Goal: Navigation & Orientation: Find specific page/section

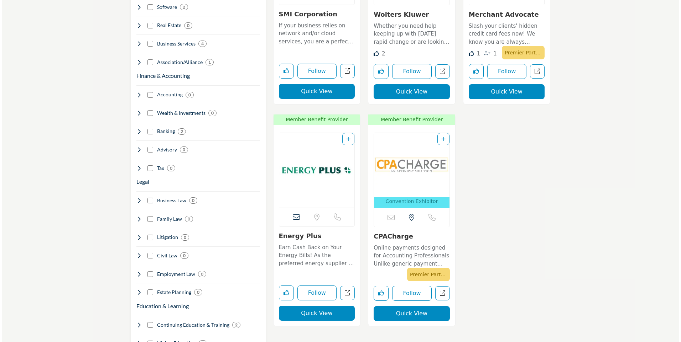
scroll to position [534, 0]
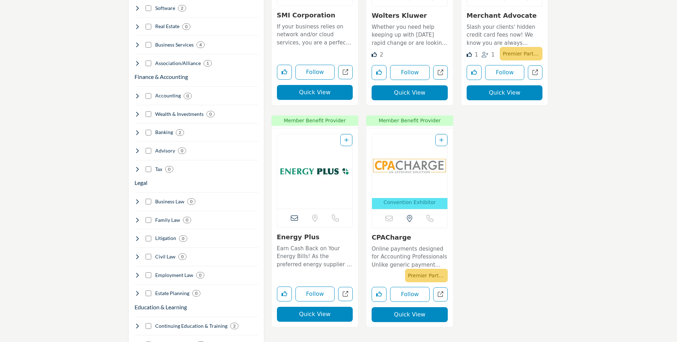
click at [320, 315] on button "Quick View" at bounding box center [315, 314] width 76 height 15
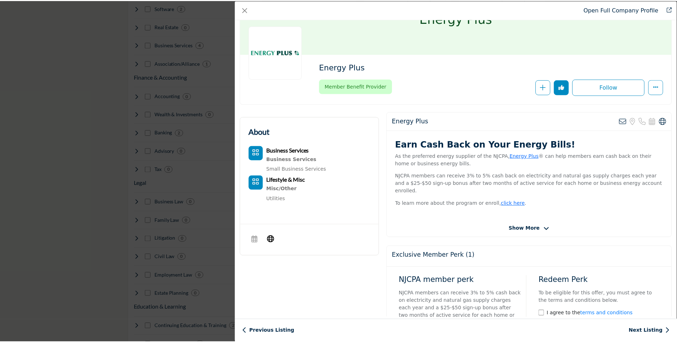
scroll to position [0, 0]
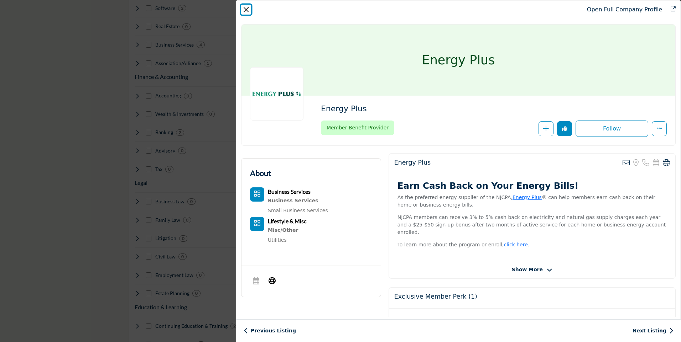
click at [248, 9] on button "Close" at bounding box center [246, 10] width 10 height 10
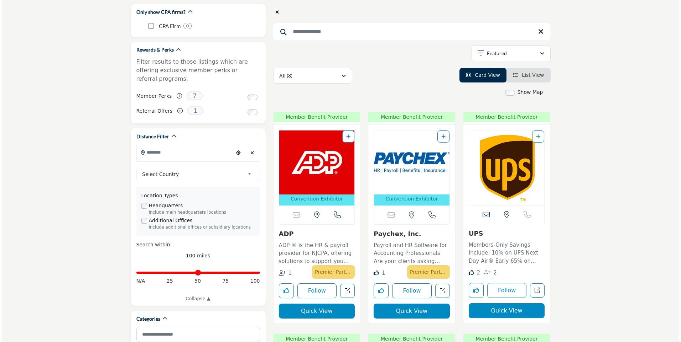
scroll to position [80, 0]
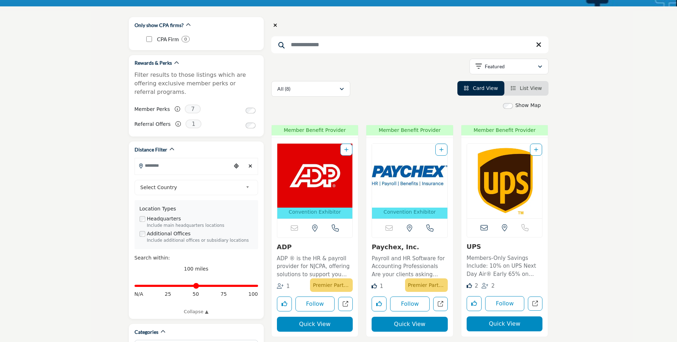
click at [338, 327] on button "Quick View" at bounding box center [315, 324] width 76 height 15
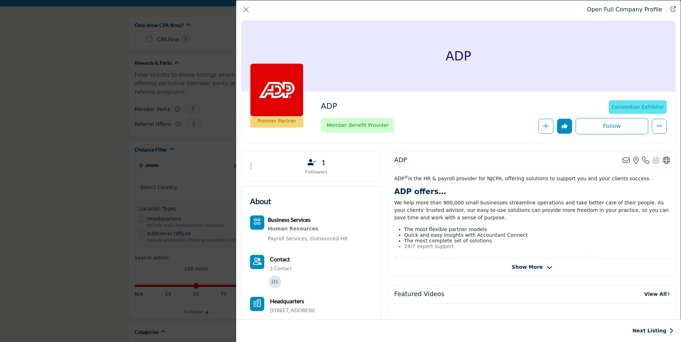
scroll to position [0, 0]
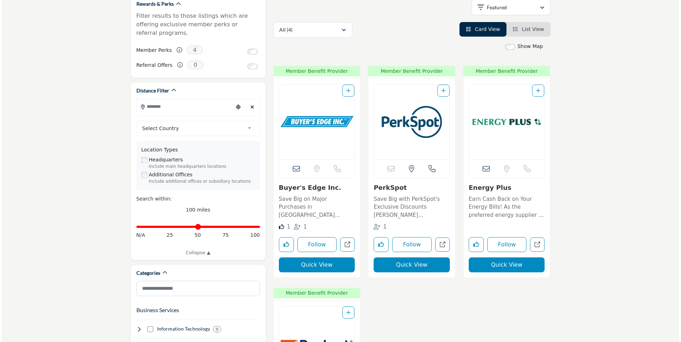
scroll to position [151, 0]
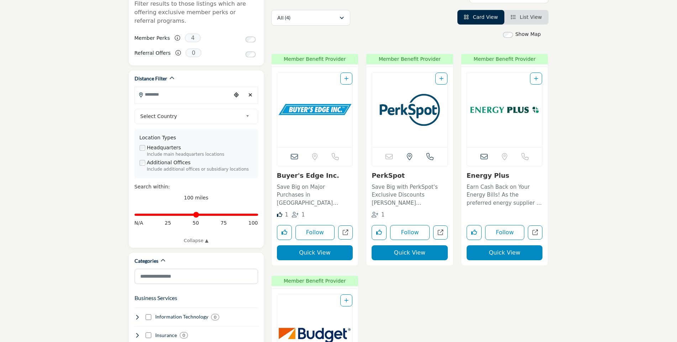
click at [514, 253] on button "Quick View" at bounding box center [505, 253] width 76 height 15
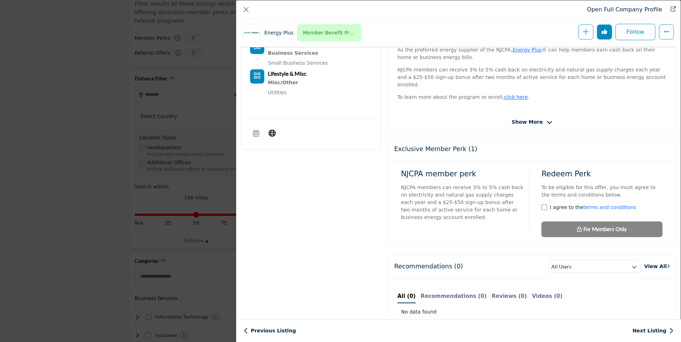
scroll to position [207, 0]
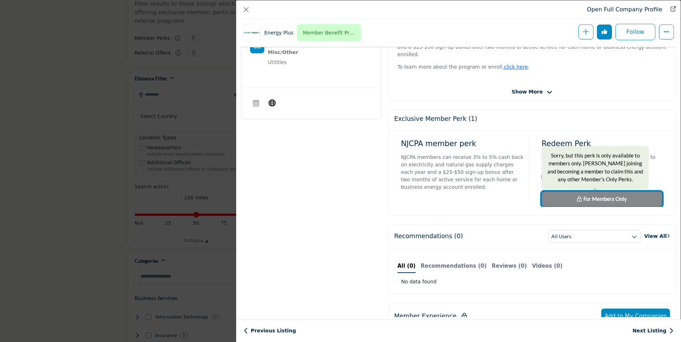
click at [593, 196] on span "For Members Only" at bounding box center [604, 199] width 43 height 6
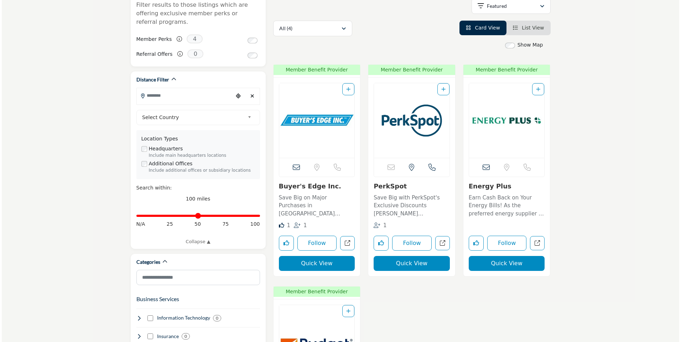
scroll to position [151, 0]
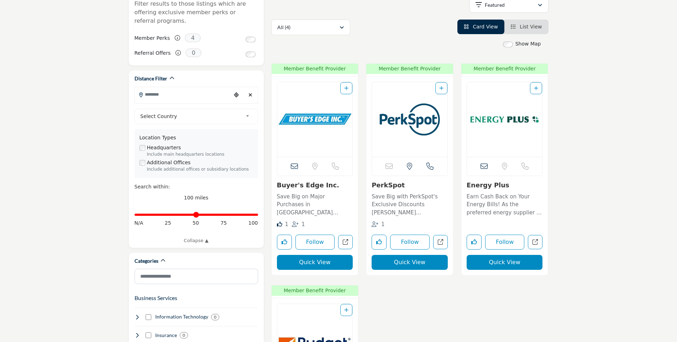
click at [499, 261] on button "Quick View" at bounding box center [505, 262] width 76 height 15
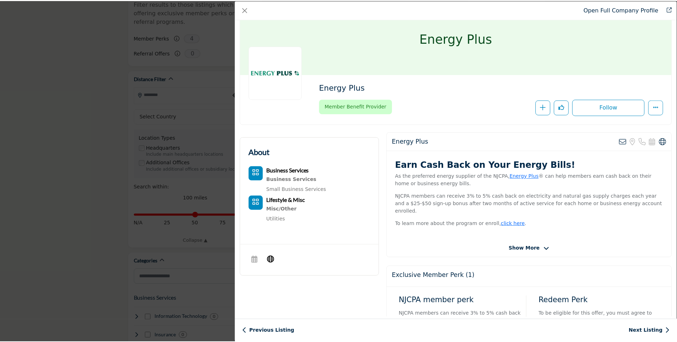
scroll to position [0, 0]
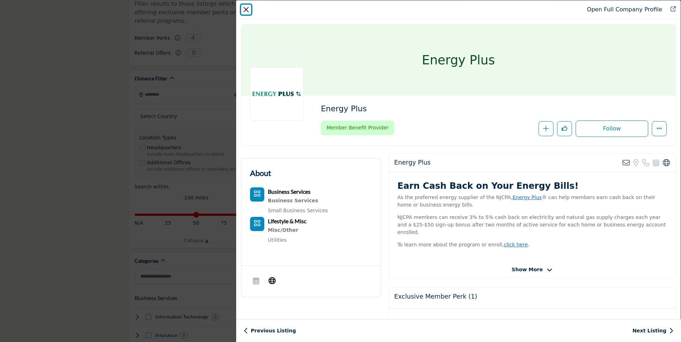
click at [244, 10] on button "Close" at bounding box center [246, 10] width 10 height 10
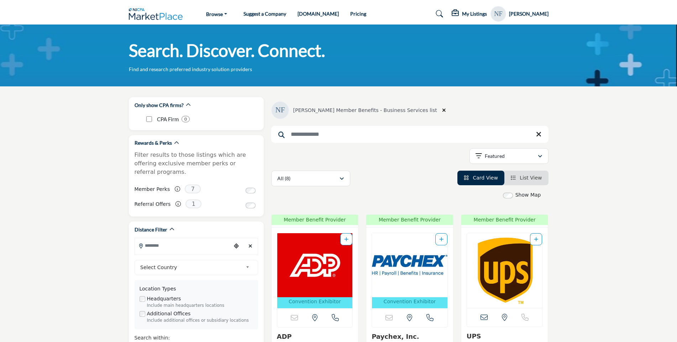
click at [537, 14] on h5 "[PERSON_NAME]" at bounding box center [529, 13] width 40 height 7
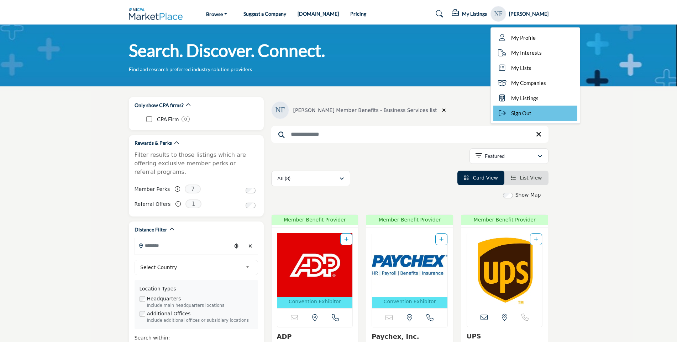
click at [523, 110] on span "Sign Out" at bounding box center [521, 113] width 20 height 8
